Goal: Transaction & Acquisition: Purchase product/service

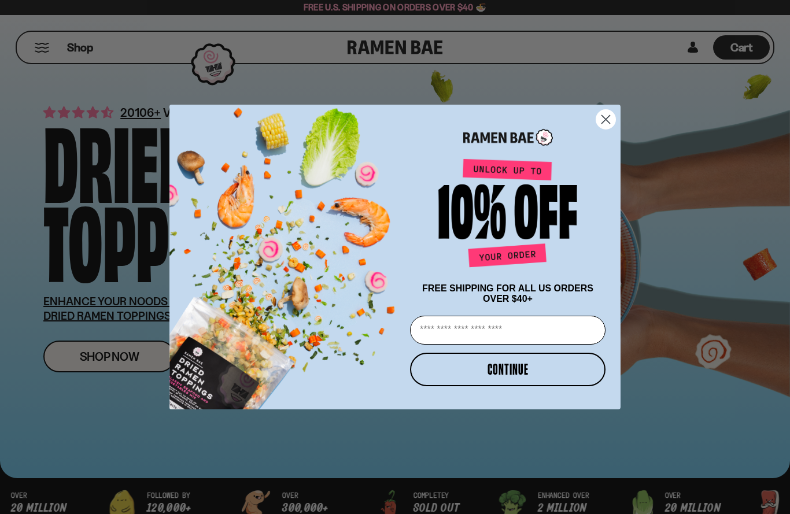
click at [602, 121] on circle "Close dialog" at bounding box center [605, 119] width 19 height 19
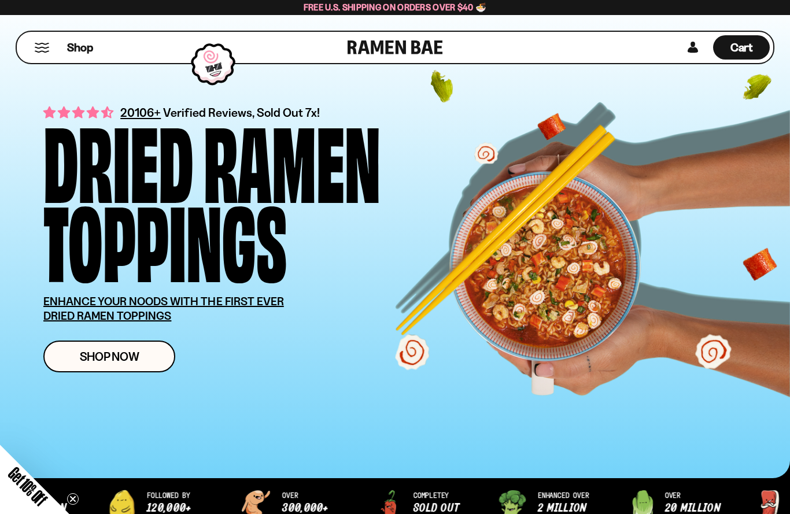
click at [124, 360] on span "Shop Now" at bounding box center [110, 356] width 60 height 12
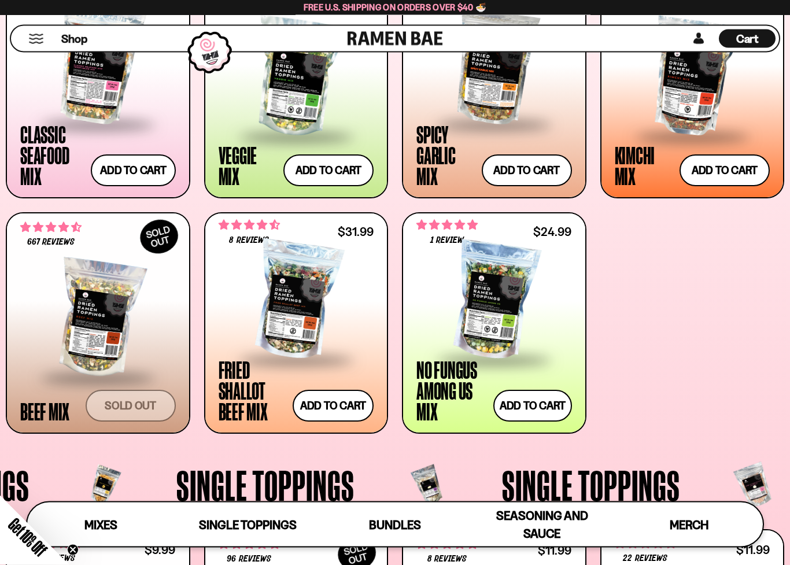
scroll to position [507, 0]
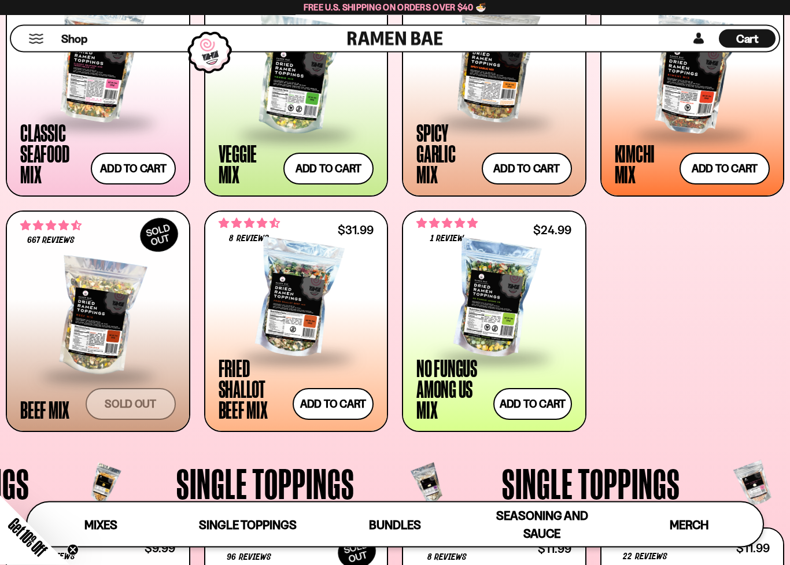
click at [344, 283] on div at bounding box center [297, 300] width 156 height 116
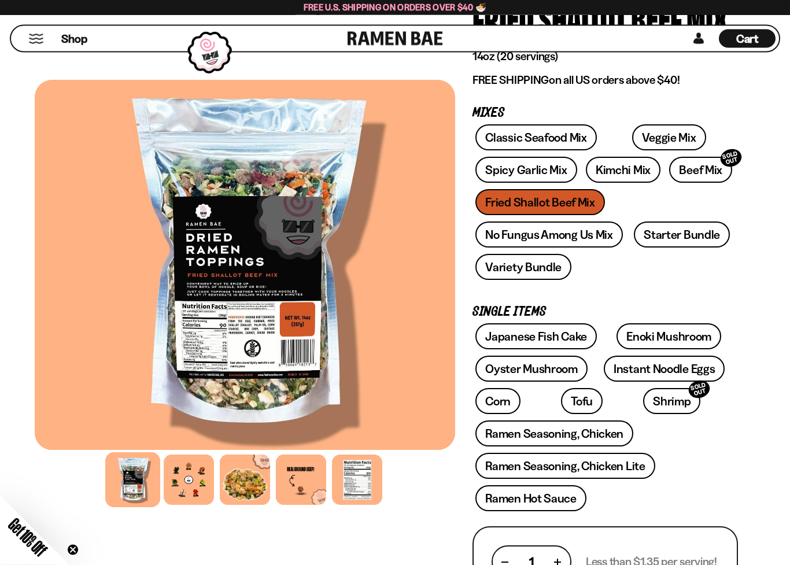
scroll to position [125, 0]
click at [540, 131] on link "Classic Seafood Mix" at bounding box center [535, 137] width 121 height 26
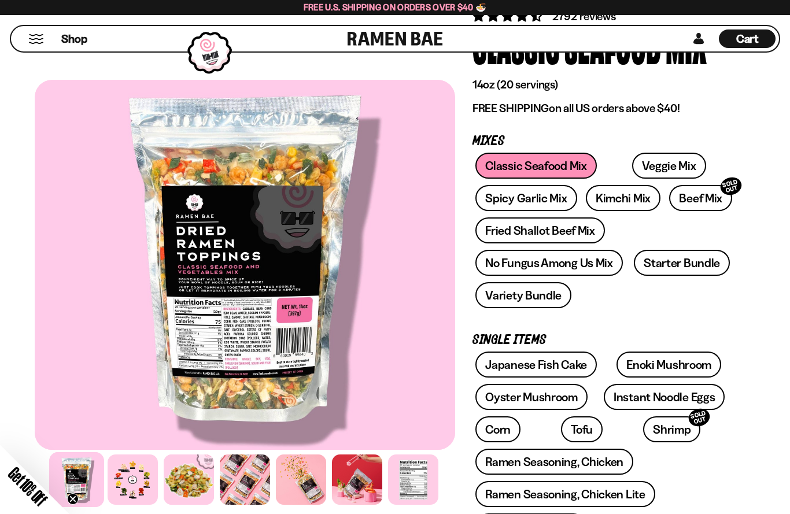
scroll to position [95, 0]
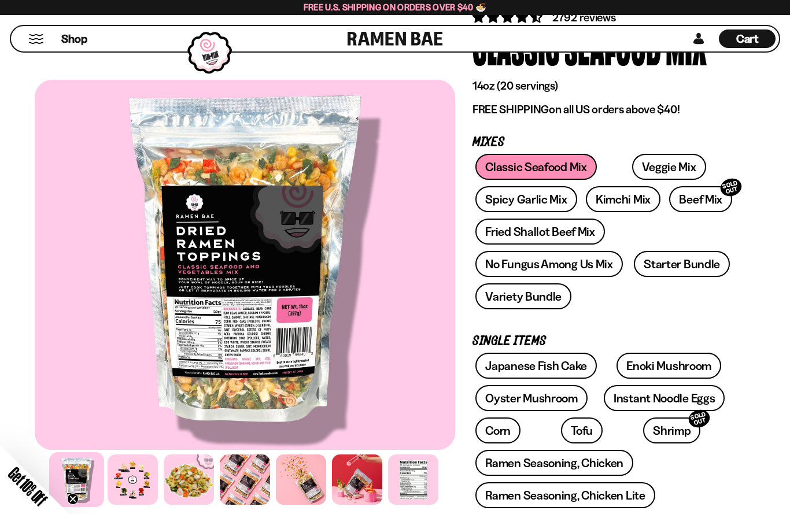
click at [568, 261] on link "No Fungus Among Us Mix" at bounding box center [548, 264] width 147 height 26
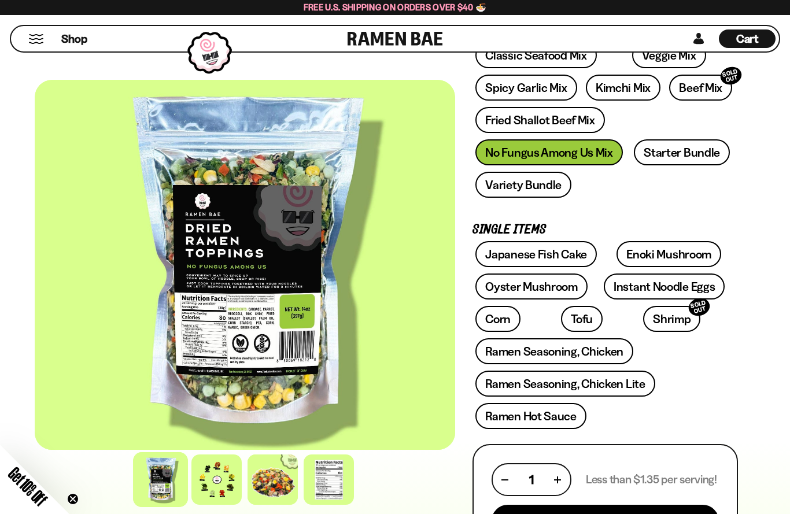
scroll to position [247, 0]
